Goal: Task Accomplishment & Management: Manage account settings

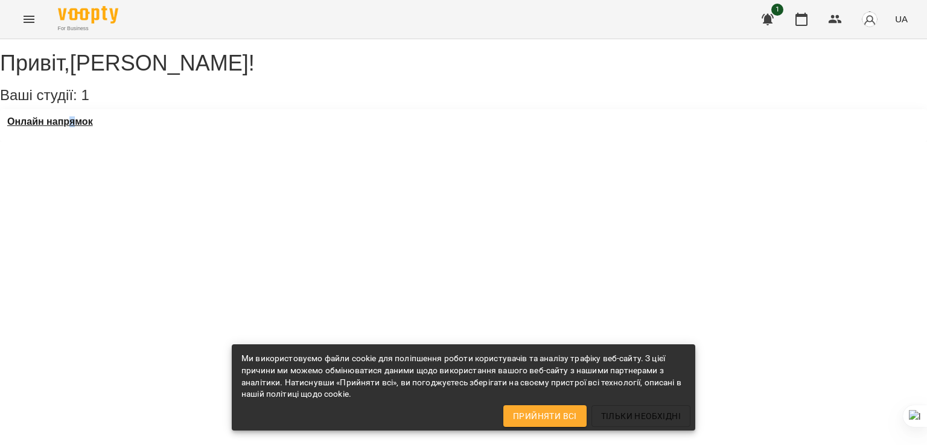
drag, startPoint x: 84, startPoint y: 143, endPoint x: 80, endPoint y: 133, distance: 11.1
click at [80, 133] on div "Онлайн напрямок" at bounding box center [50, 125] width 86 height 18
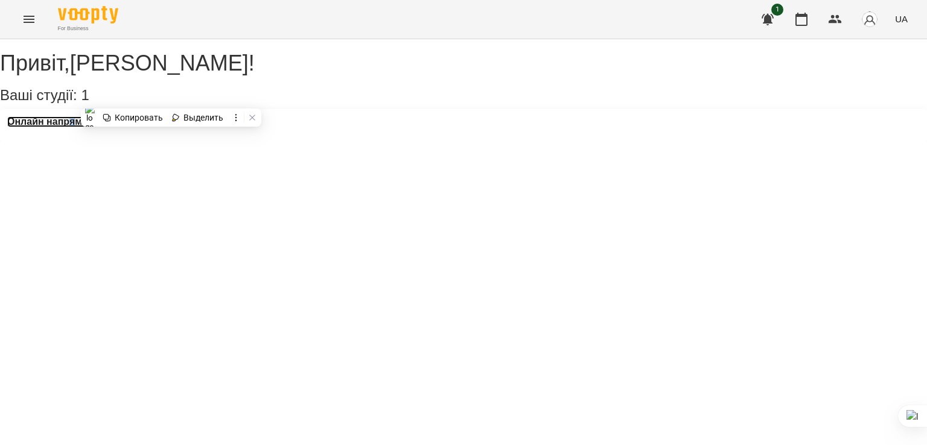
click at [80, 127] on h3 "Онлайн напрямок" at bounding box center [50, 121] width 86 height 11
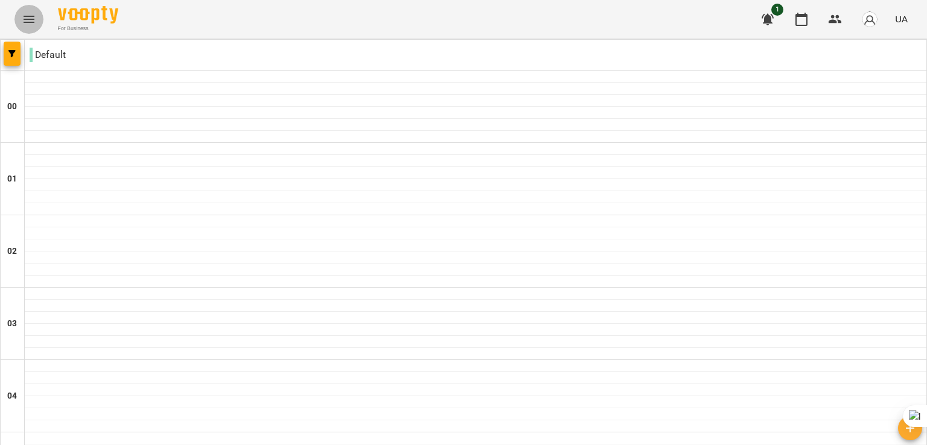
click at [27, 19] on icon "Menu" at bounding box center [29, 19] width 11 height 7
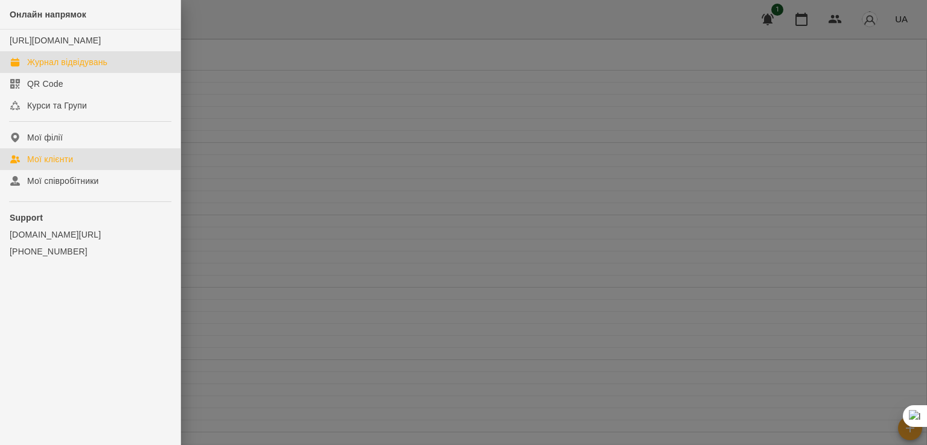
click at [64, 165] on div "Мої клієнти" at bounding box center [50, 159] width 46 height 12
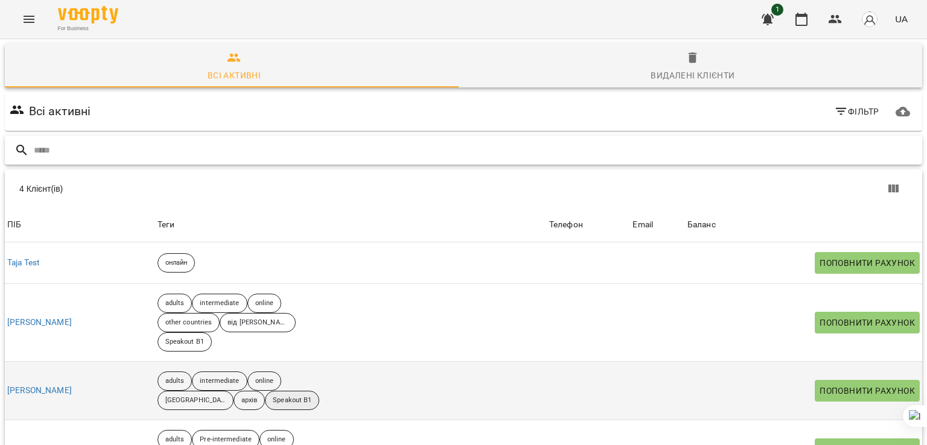
scroll to position [59, 0]
click at [38, 385] on link "[PERSON_NAME]" at bounding box center [39, 391] width 65 height 12
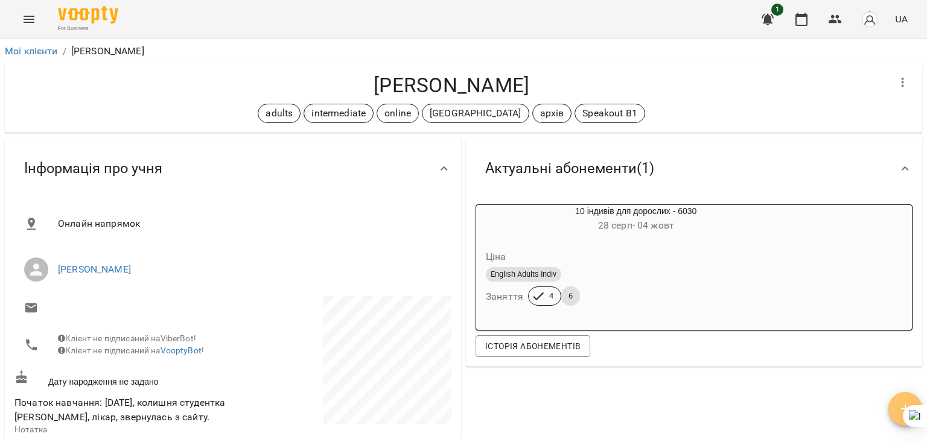
click at [899, 404] on icon "button" at bounding box center [905, 409] width 14 height 14
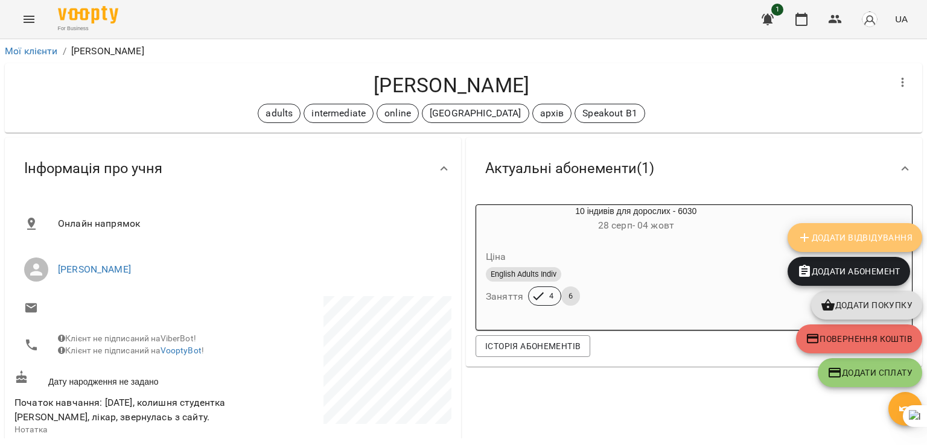
click at [821, 232] on span "Додати Відвідування" at bounding box center [854, 238] width 115 height 14
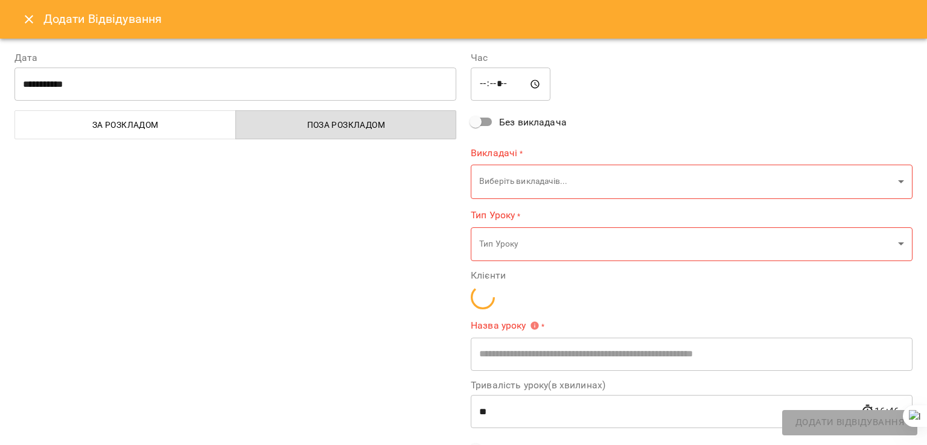
type input "**********"
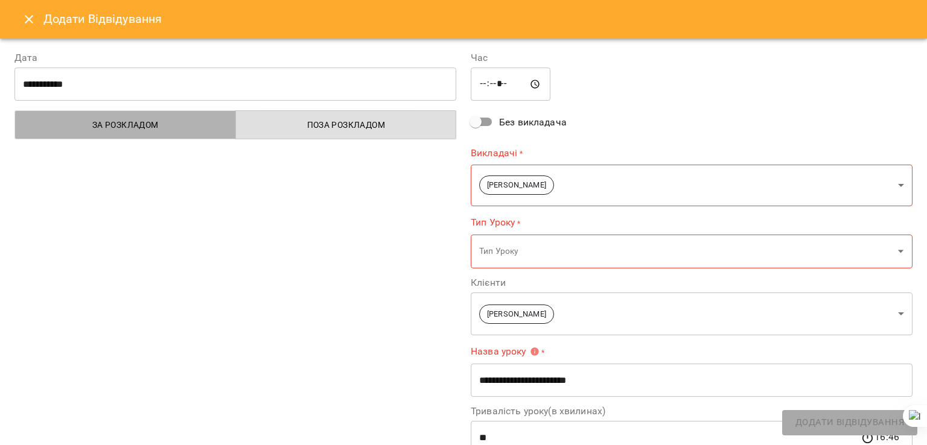
click at [159, 129] on span "За розкладом" at bounding box center [125, 125] width 206 height 14
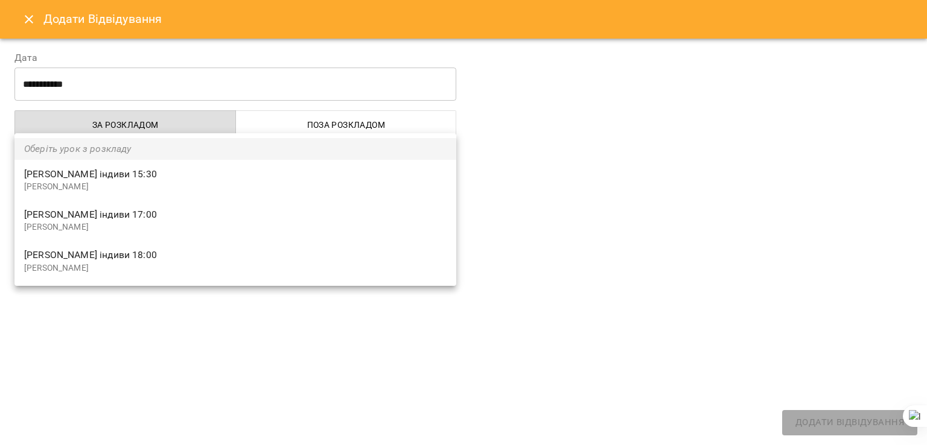
click at [188, 173] on body "For Business 1 UA Мої клієнти / [PERSON_NAME] [PERSON_NAME] adults intermediate…" at bounding box center [463, 242] width 927 height 485
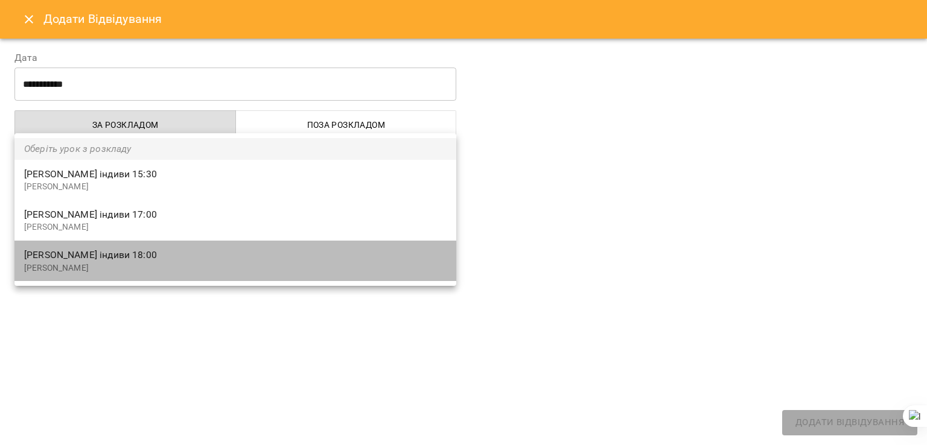
click at [197, 265] on p "[PERSON_NAME]" at bounding box center [235, 269] width 422 height 12
type input "**********"
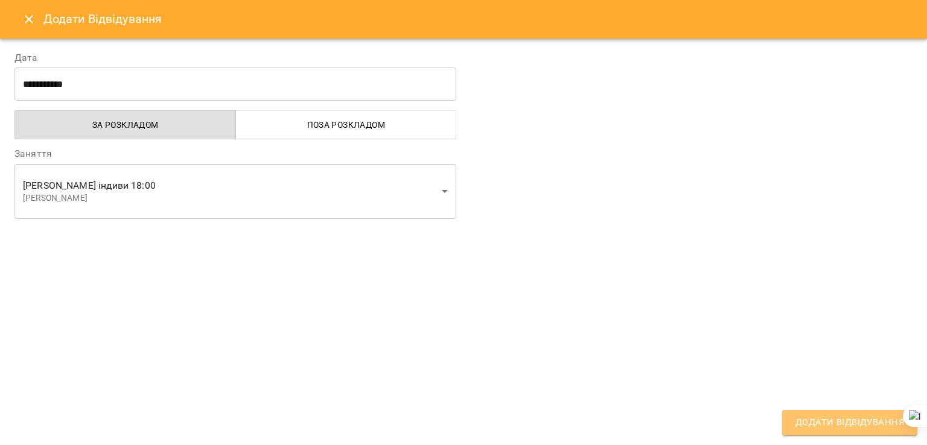
click at [835, 418] on span "Додати Відвідування" at bounding box center [849, 423] width 109 height 16
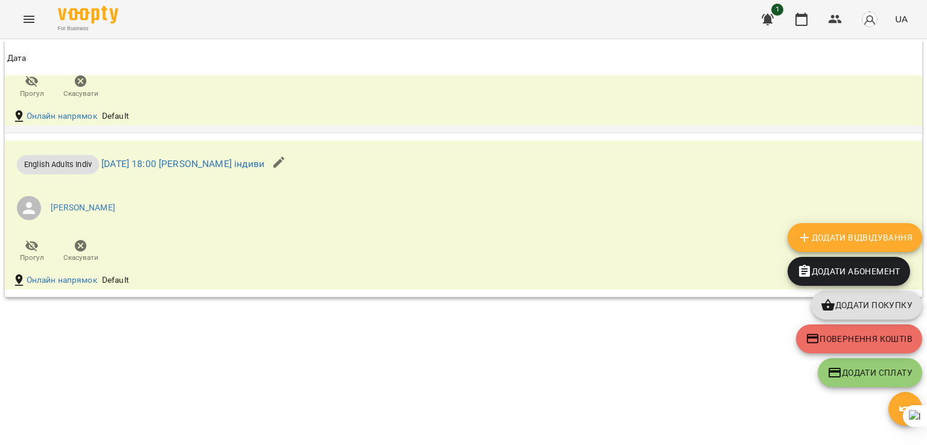
scroll to position [1234, 0]
